Goal: Task Accomplishment & Management: Manage account settings

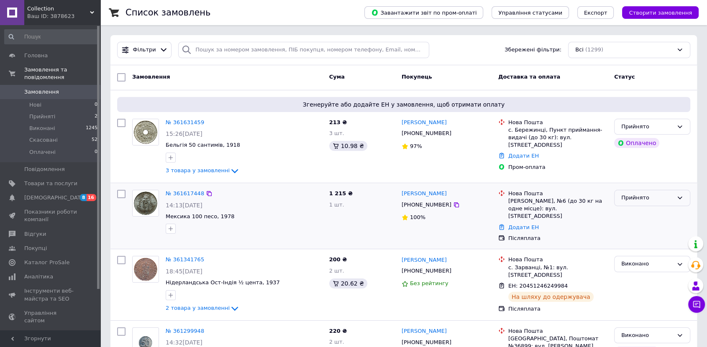
click at [635, 202] on div "Прийнято" at bounding box center [652, 198] width 76 height 16
click at [629, 217] on li "Виконано" at bounding box center [652, 215] width 75 height 15
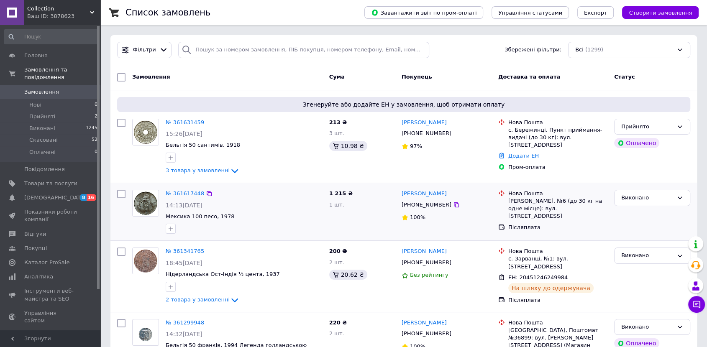
drag, startPoint x: 184, startPoint y: 118, endPoint x: 190, endPoint y: 112, distance: 8.3
click at [185, 119] on link "№ 361631459" at bounding box center [185, 122] width 38 height 6
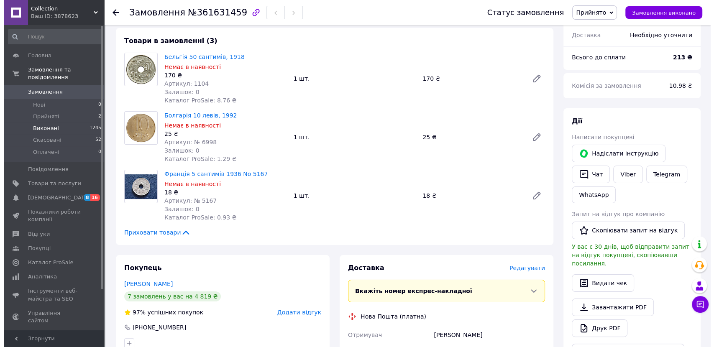
scroll to position [93, 0]
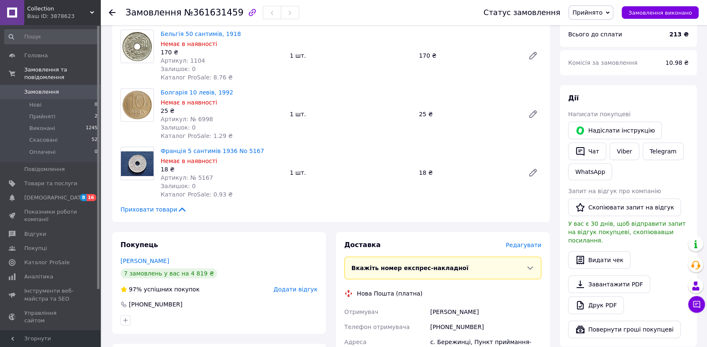
click at [522, 245] on span "Редагувати" at bounding box center [524, 245] width 36 height 7
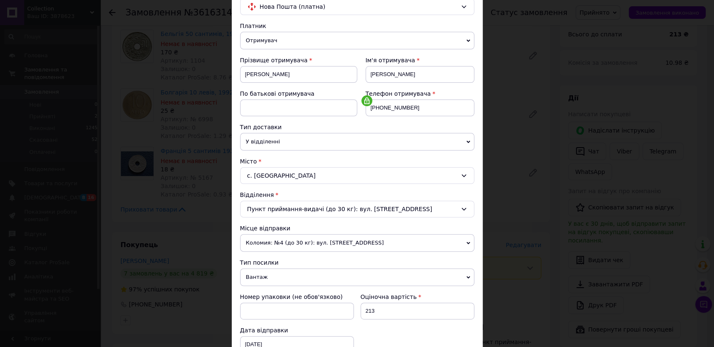
scroll to position [139, 0]
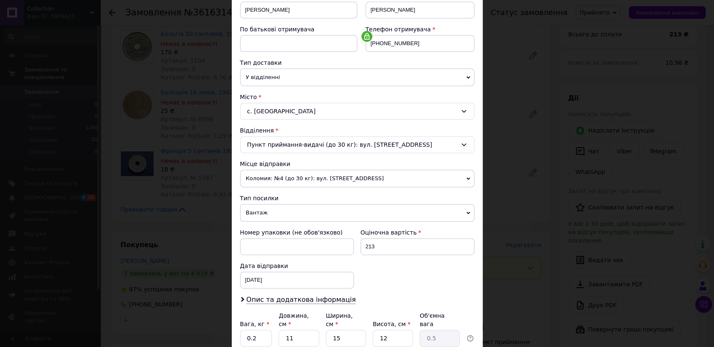
click at [252, 213] on span "Вантаж" at bounding box center [357, 213] width 234 height 18
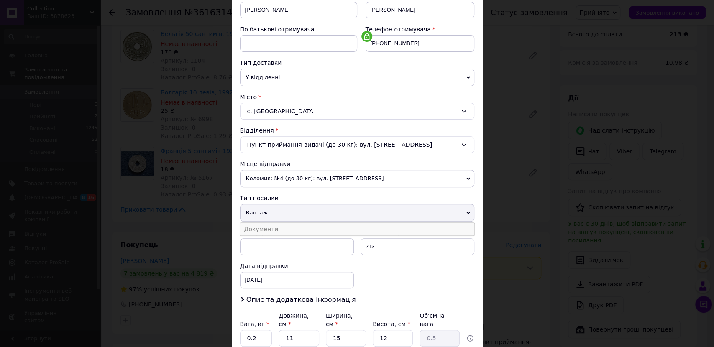
click at [254, 232] on li "Документи" at bounding box center [357, 229] width 234 height 13
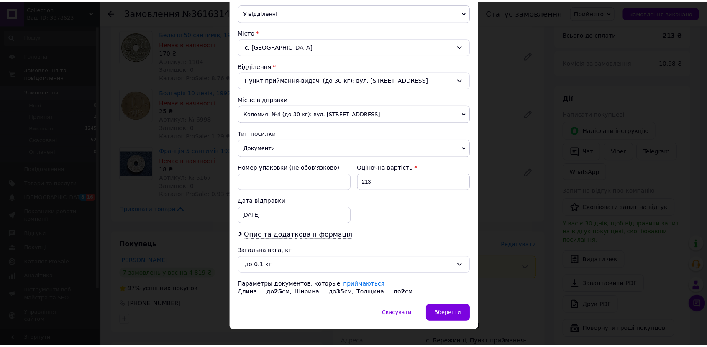
scroll to position [215, 0]
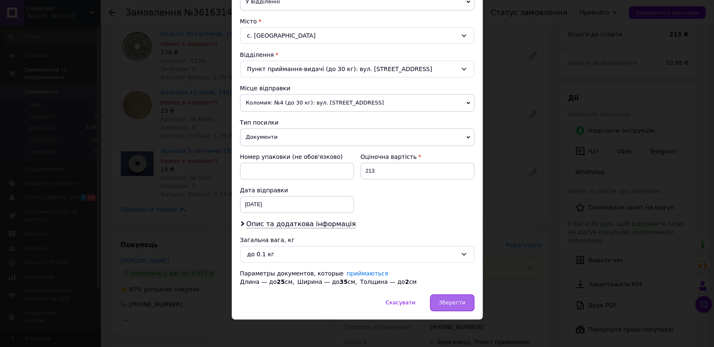
click at [455, 306] on div "Зберегти" at bounding box center [452, 303] width 44 height 17
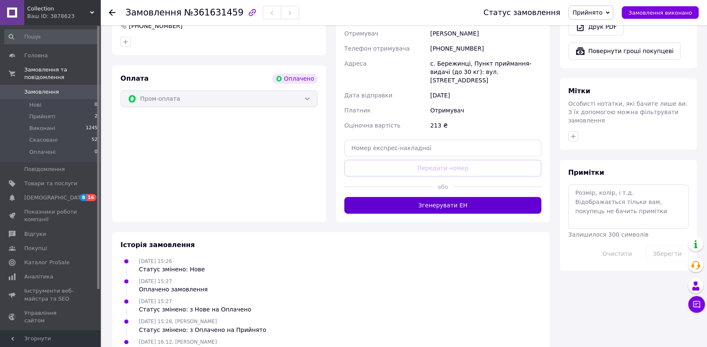
scroll to position [371, 0]
click at [430, 202] on button "Згенерувати ЕН" at bounding box center [442, 205] width 197 height 17
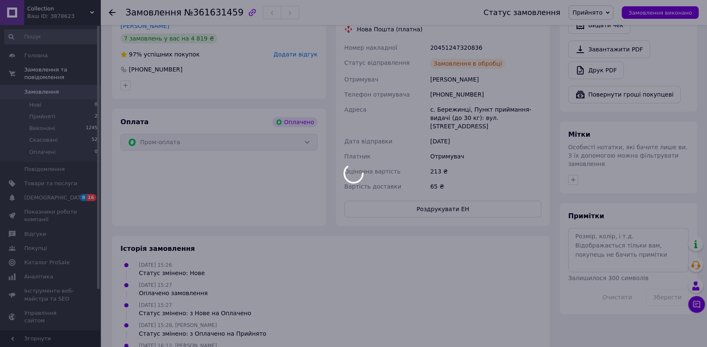
scroll to position [279, 0]
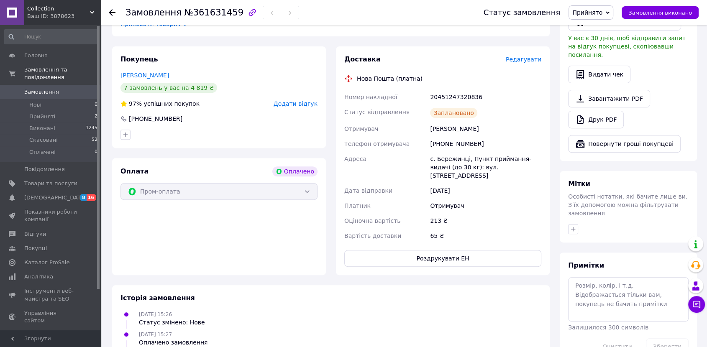
click at [601, 11] on span "Прийнято" at bounding box center [587, 12] width 30 height 7
click at [601, 28] on li "Виконано" at bounding box center [591, 29] width 44 height 13
